Goal: Download file/media

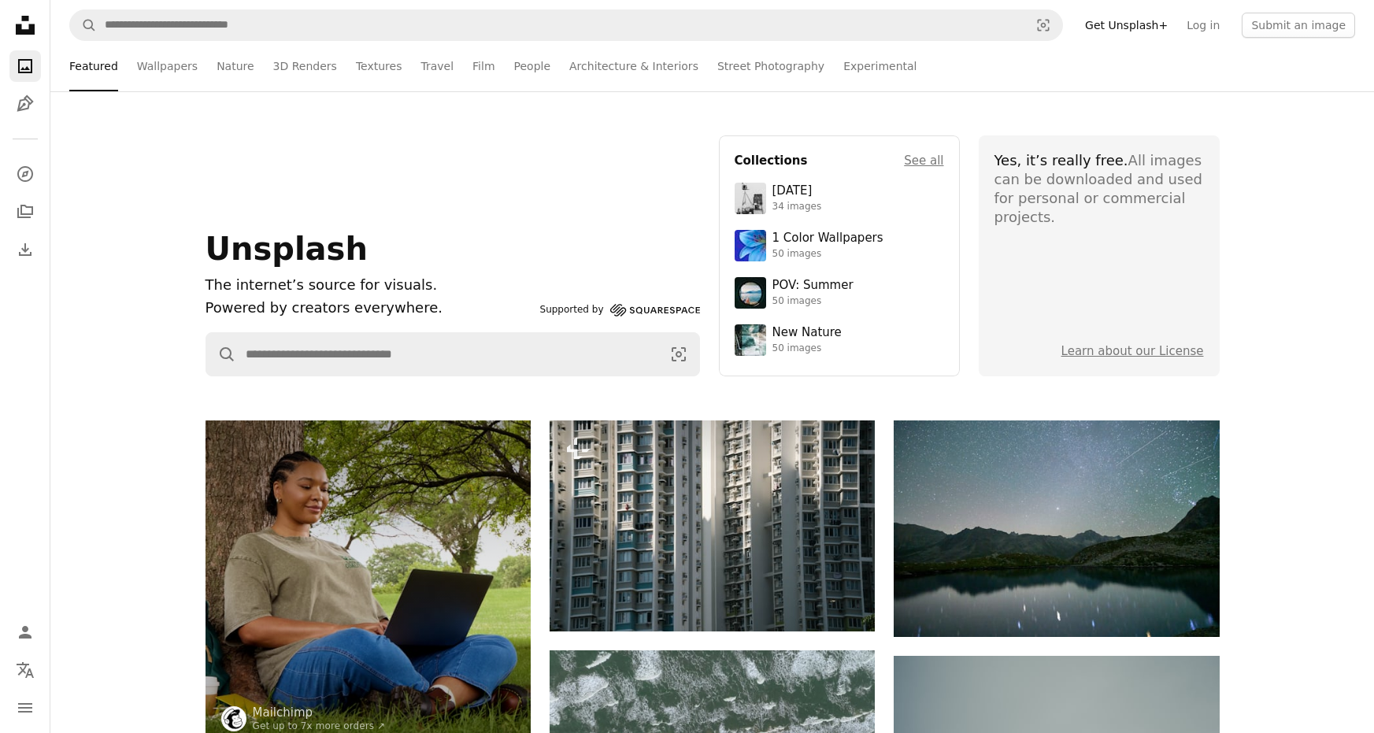
click at [25, 67] on icon "Photos" at bounding box center [25, 66] width 14 height 14
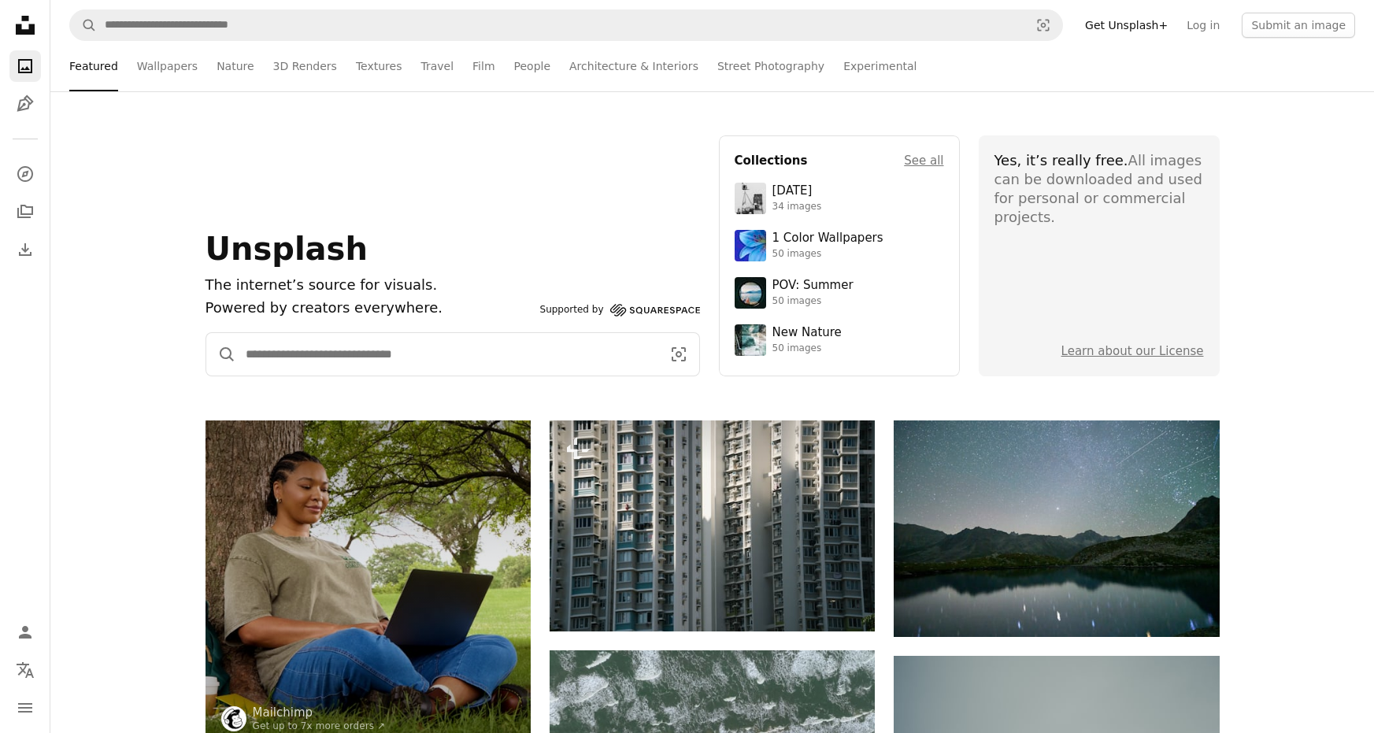
click at [453, 360] on input "Find visuals sitewide" at bounding box center [447, 354] width 422 height 43
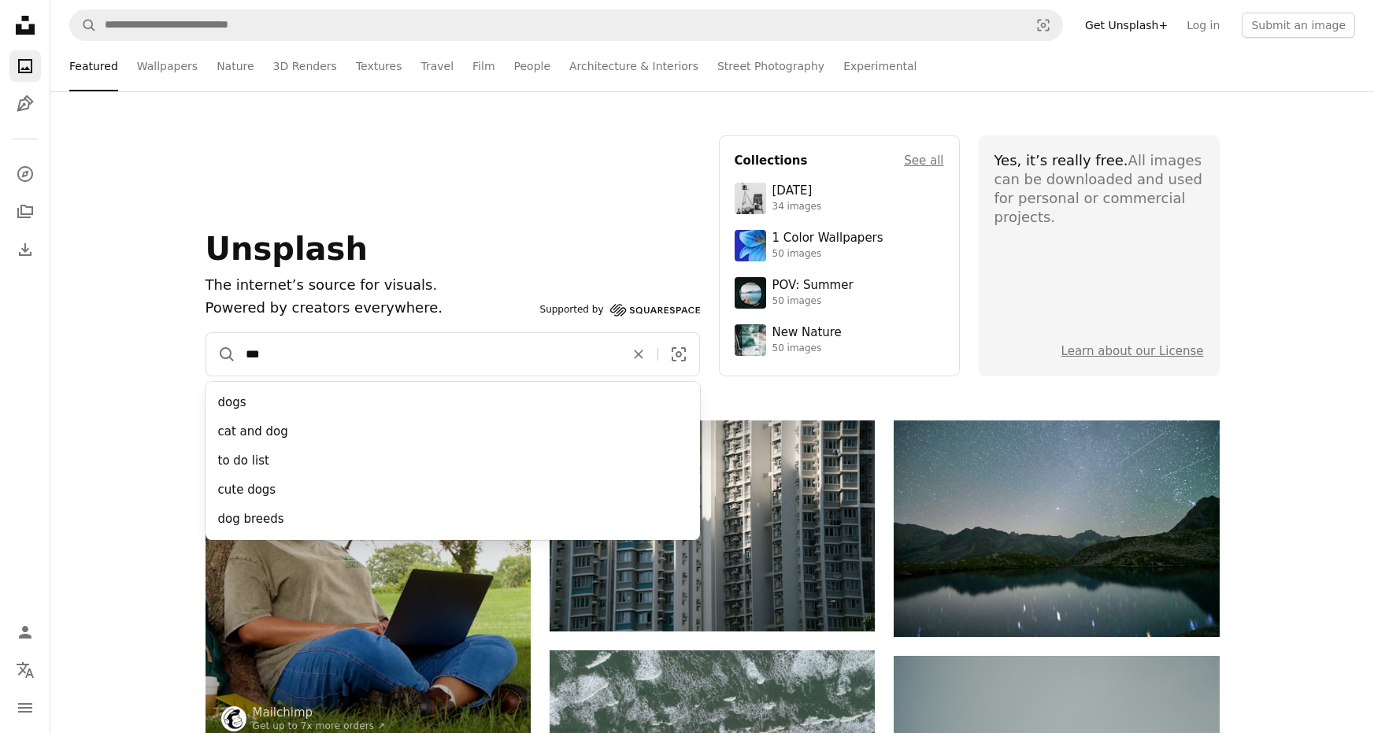
type input "***"
click at [206, 333] on button "A magnifying glass" at bounding box center [221, 354] width 30 height 43
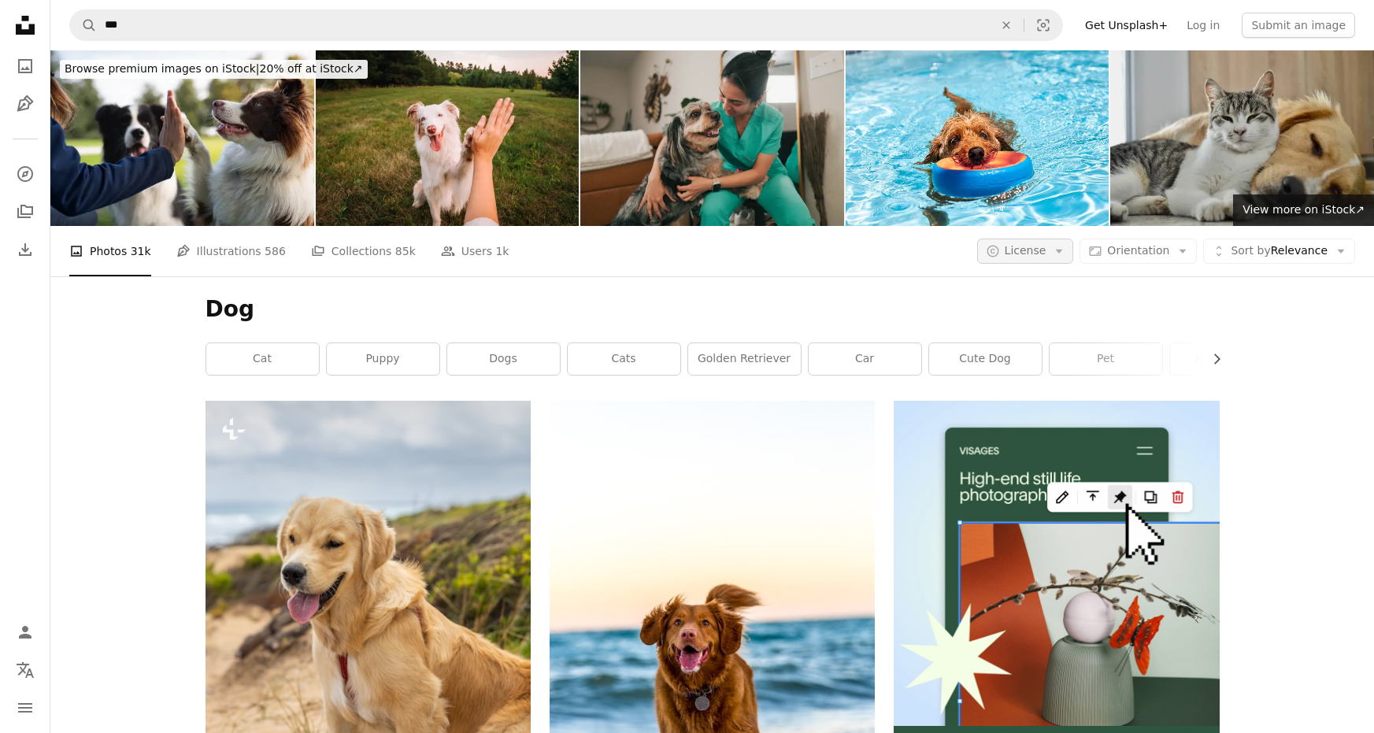
click at [1046, 244] on span "License" at bounding box center [1026, 250] width 42 height 13
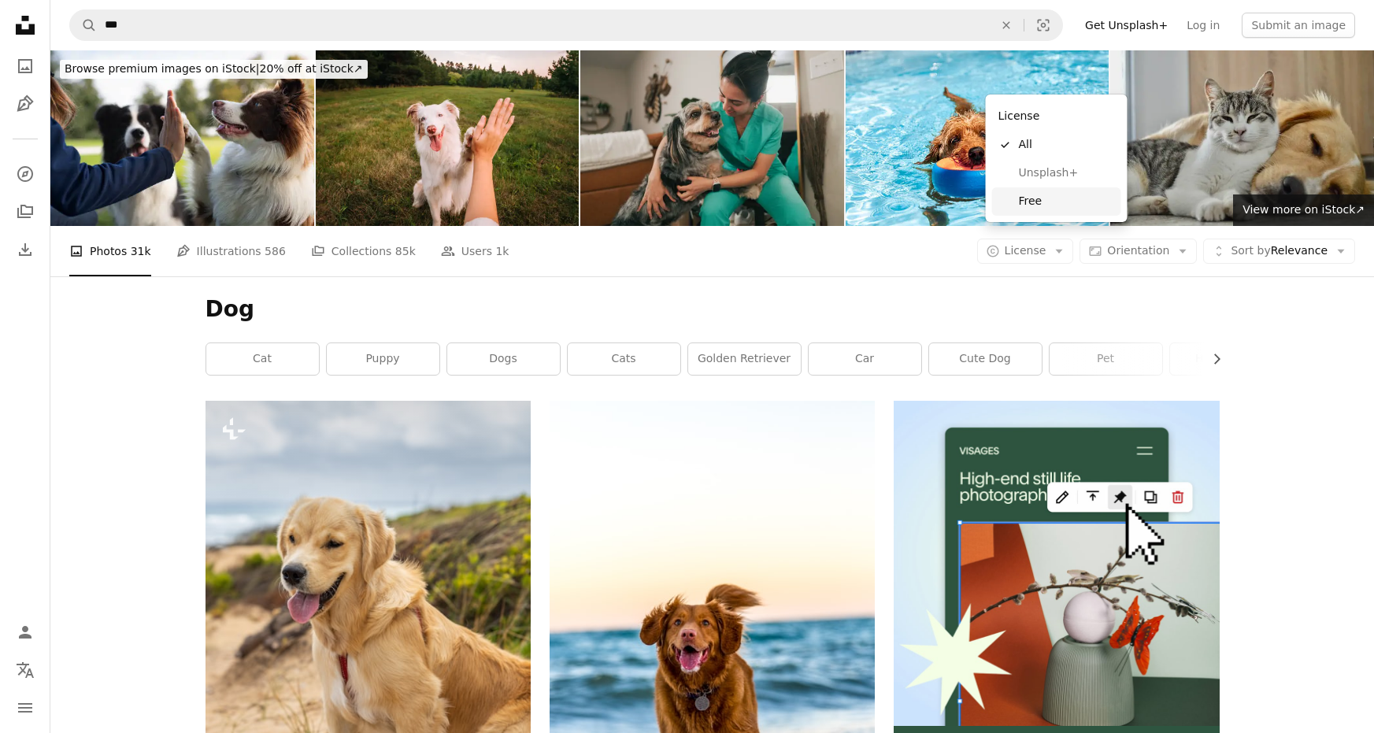
click at [1043, 194] on span "Free" at bounding box center [1067, 202] width 96 height 16
